Goal: Find specific page/section: Find specific page/section

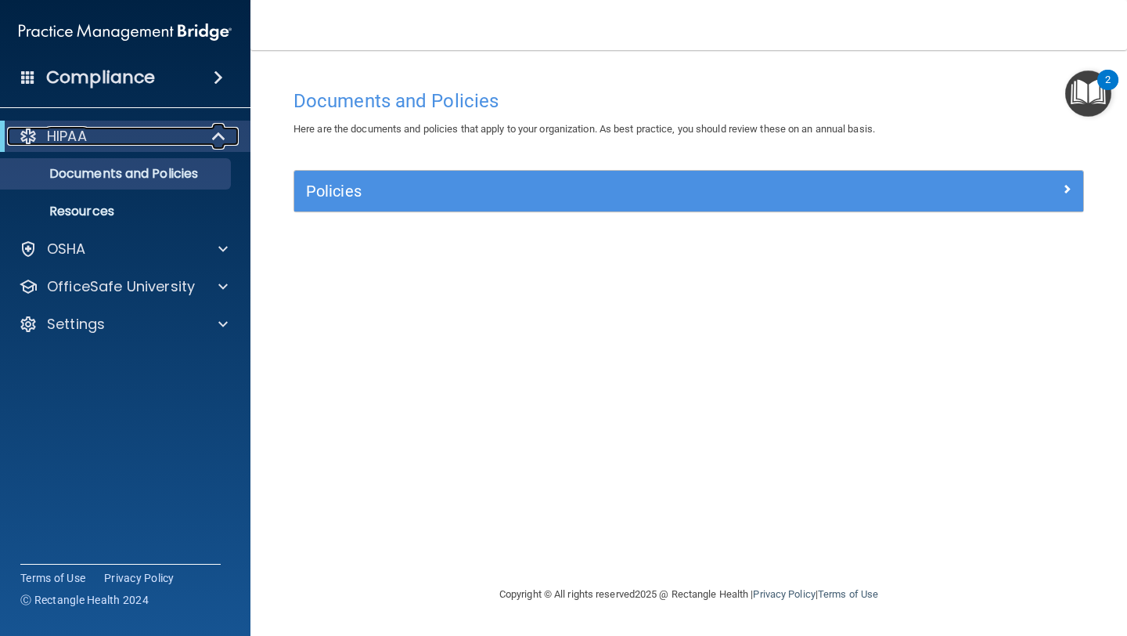
click at [71, 135] on p "HIPAA" at bounding box center [67, 136] width 40 height 19
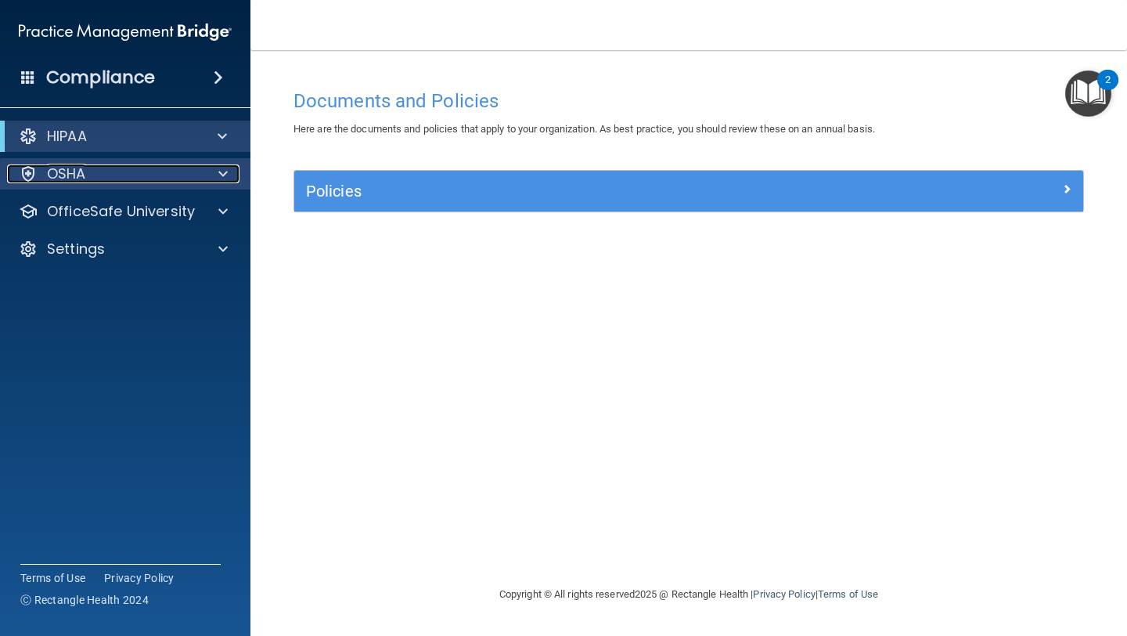
click at [73, 177] on p "OSHA" at bounding box center [66, 173] width 39 height 19
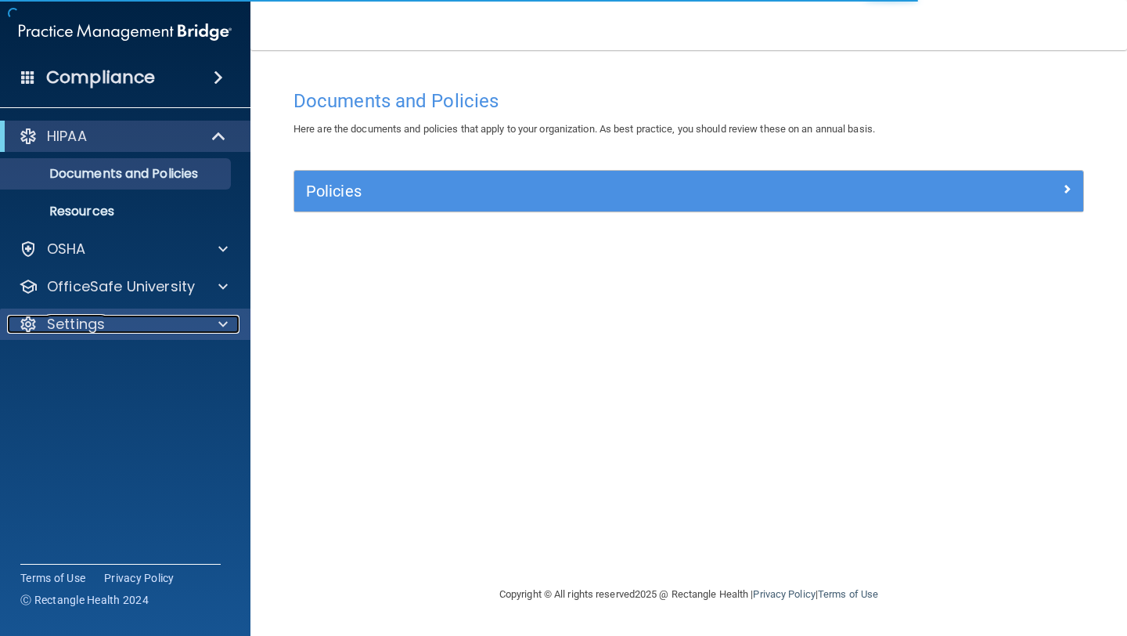
click at [92, 330] on p "Settings" at bounding box center [76, 324] width 58 height 19
